Goal: Task Accomplishment & Management: Manage account settings

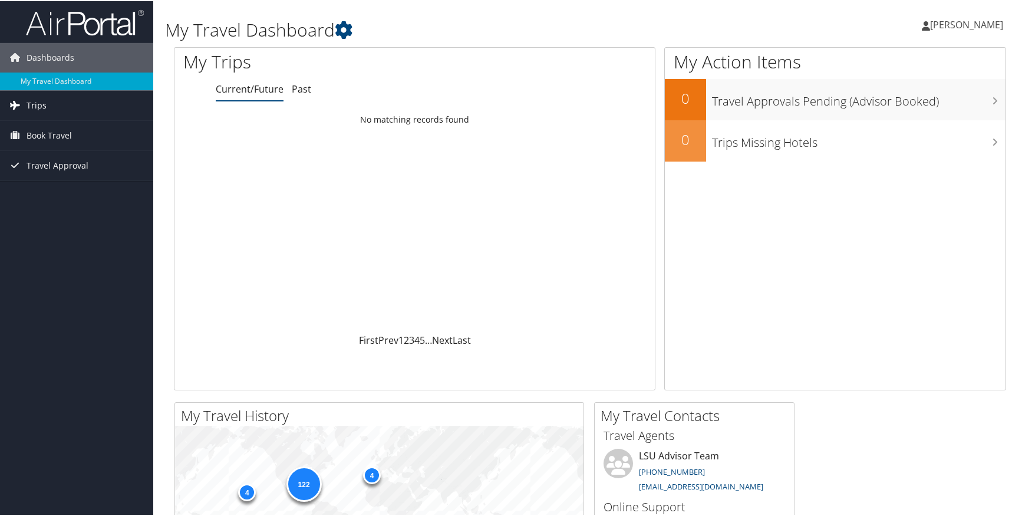
click at [35, 100] on span "Trips" at bounding box center [37, 104] width 20 height 29
click at [35, 127] on link "Current/Future Trips" at bounding box center [76, 128] width 153 height 18
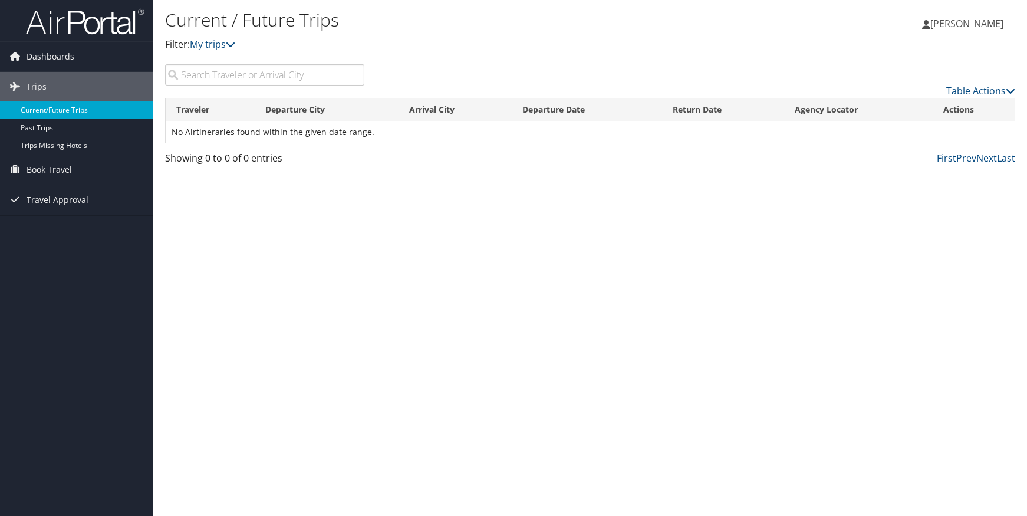
click at [50, 108] on link "Current/Future Trips" at bounding box center [76, 110] width 153 height 18
click at [232, 48] on icon at bounding box center [230, 44] width 9 height 9
click at [233, 45] on icon at bounding box center [230, 44] width 9 height 9
click at [45, 127] on link "Past Trips" at bounding box center [76, 128] width 153 height 18
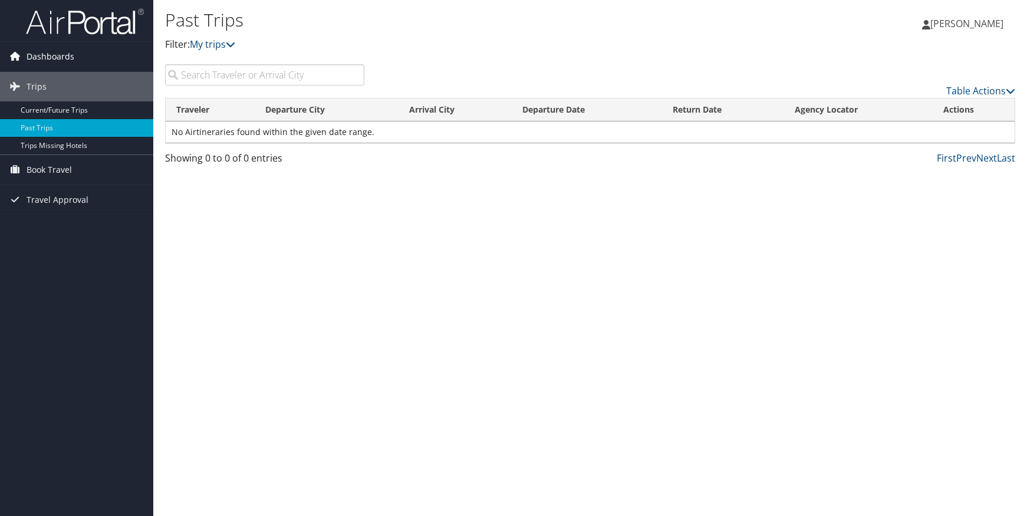
click at [33, 55] on span "Dashboards" at bounding box center [51, 56] width 48 height 29
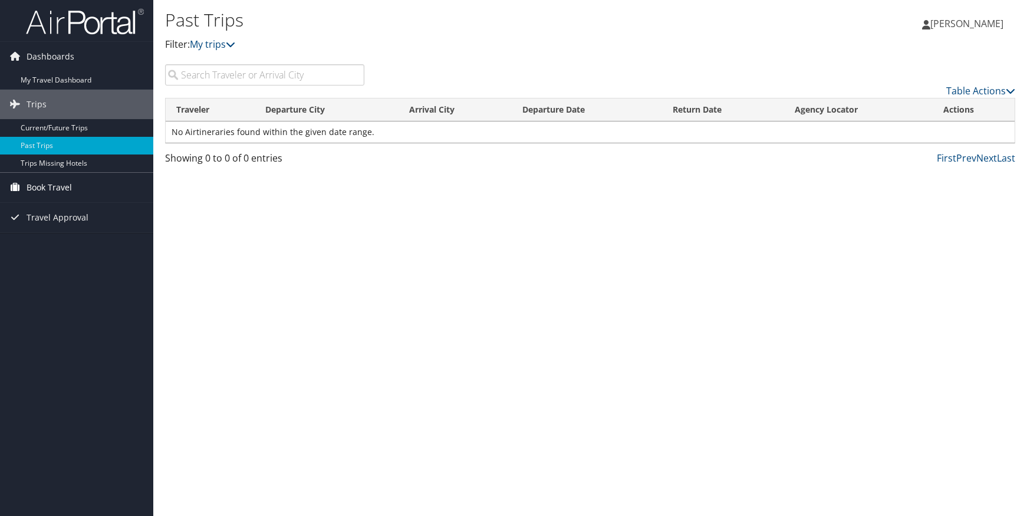
click at [41, 185] on span "Book Travel" at bounding box center [49, 187] width 45 height 29
click at [37, 187] on span "Book Travel" at bounding box center [49, 187] width 45 height 29
click at [32, 230] on link "Book/Manage Online Trips" at bounding box center [76, 229] width 153 height 18
